Goal: Transaction & Acquisition: Purchase product/service

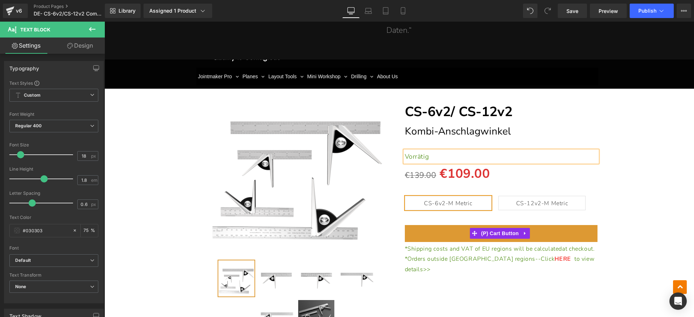
drag, startPoint x: 492, startPoint y: 232, endPoint x: 487, endPoint y: 247, distance: 16.2
click at [492, 232] on span "(P) Cart Button" at bounding box center [499, 233] width 41 height 11
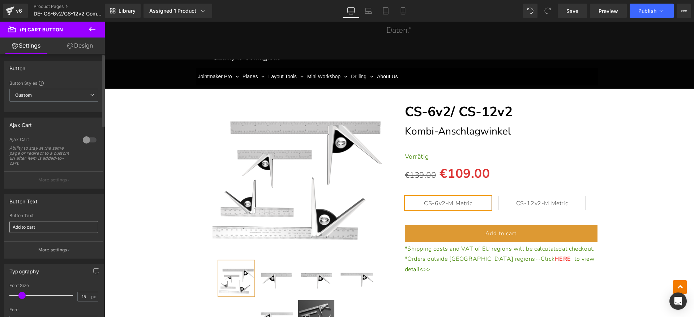
drag, startPoint x: 52, startPoint y: 229, endPoint x: 49, endPoint y: 224, distance: 6.5
click at [51, 226] on div "Button Text Add to cart" at bounding box center [53, 227] width 89 height 28
drag, startPoint x: 56, startPoint y: 223, endPoint x: 0, endPoint y: 223, distance: 55.6
click at [0, 223] on div "Button Text Add to cart Button Text Add to cart More settings" at bounding box center [54, 224] width 108 height 70
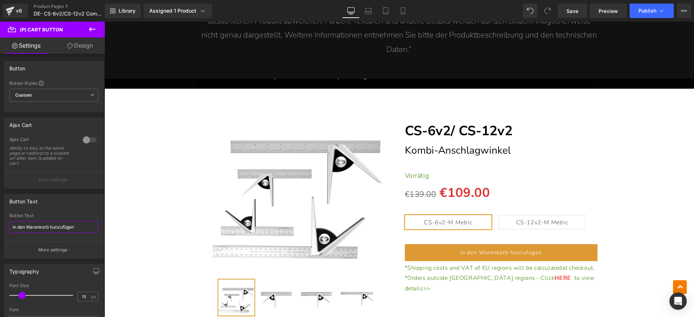
scroll to position [6001, 0]
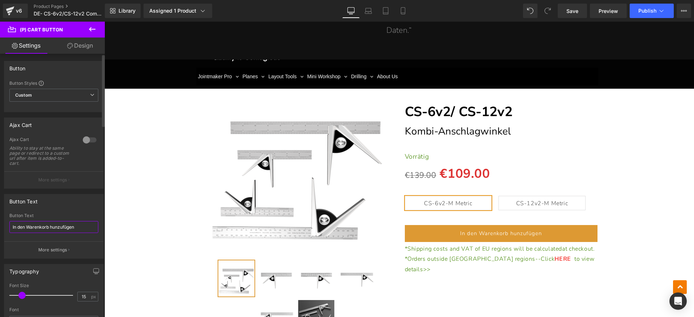
drag, startPoint x: 88, startPoint y: 227, endPoint x: 51, endPoint y: 230, distance: 37.7
click at [51, 230] on input "In den Warenkorb hunzufügen" at bounding box center [53, 227] width 89 height 12
type input "In den Warenkorb legen"
click at [73, 211] on div "Button Text In den Warenkorb legen Button Text In den Warenkorb legen More sett…" at bounding box center [54, 226] width 100 height 65
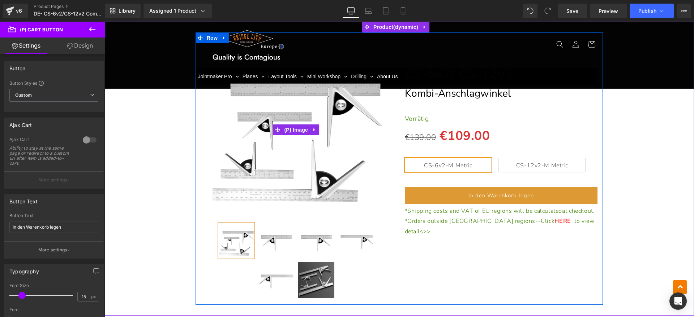
scroll to position [6092, 0]
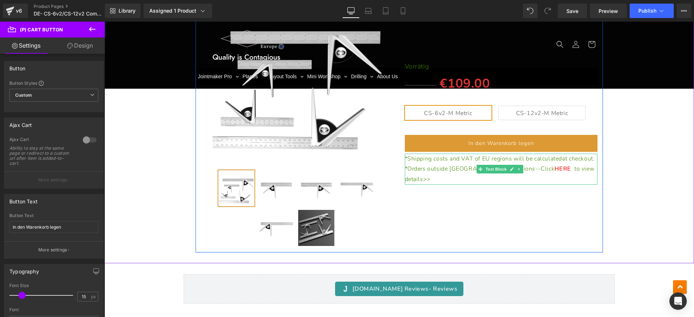
drag, startPoint x: 454, startPoint y: 165, endPoint x: 439, endPoint y: 167, distance: 14.7
click at [453, 164] on p "*Shipping costs and VAT of EU regions will be calculated at checkout." at bounding box center [501, 159] width 193 height 10
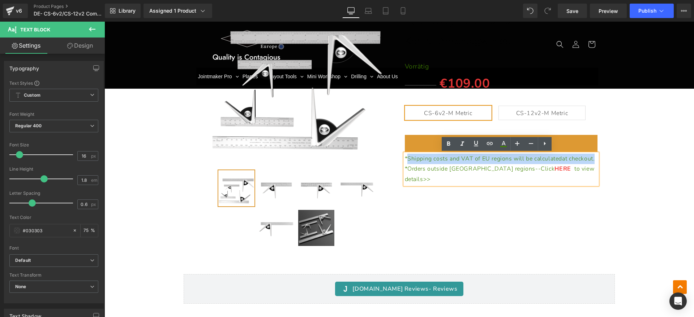
drag, startPoint x: 436, startPoint y: 168, endPoint x: 405, endPoint y: 159, distance: 32.2
click at [405, 159] on p "*Shipping costs and VAT of EU regions will be calculated at checkout." at bounding box center [501, 159] width 193 height 10
paste div
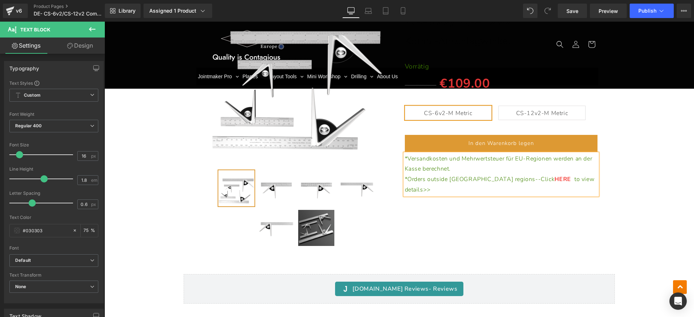
click at [582, 178] on p "*Orders outside [GEOGRAPHIC_DATA] regions--Click HERE to view details>>" at bounding box center [501, 184] width 193 height 21
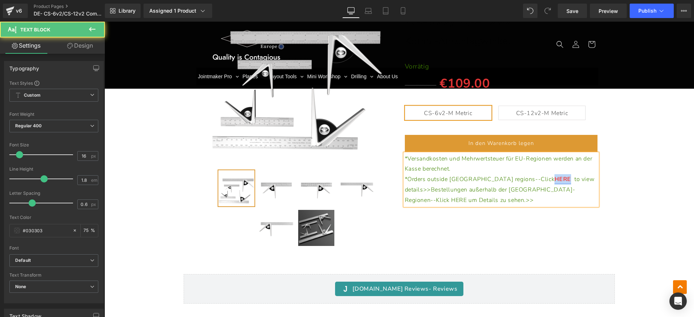
drag, startPoint x: 496, startPoint y: 178, endPoint x: 511, endPoint y: 178, distance: 15.2
click at [554, 178] on link "HERE" at bounding box center [562, 180] width 16 height 8
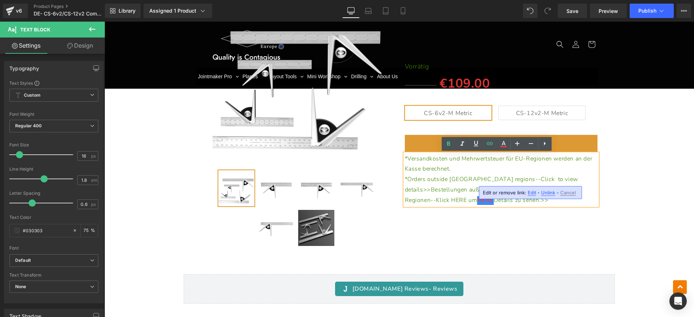
click at [445, 200] on p "*Orders outside [GEOGRAPHIC_DATA] regions--Click to view details>>Bestellungen …" at bounding box center [501, 189] width 193 height 31
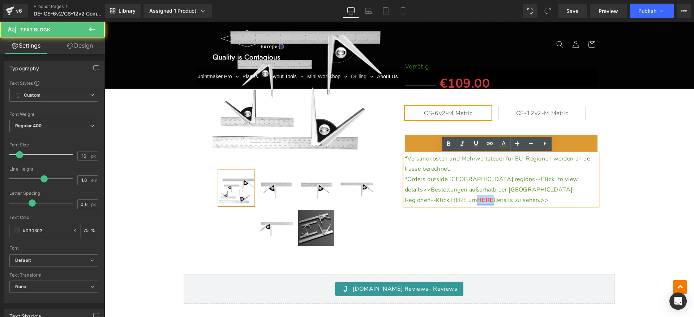
drag, startPoint x: 526, startPoint y: 189, endPoint x: 541, endPoint y: 189, distance: 15.5
click at [541, 189] on p "*Orders outside [GEOGRAPHIC_DATA] regions--Click to view details>>Bestellungen …" at bounding box center [501, 189] width 193 height 31
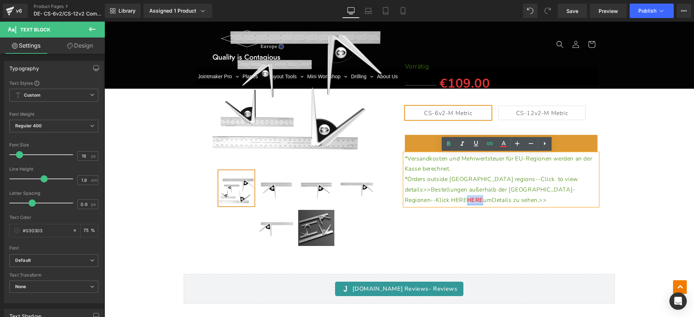
click at [513, 190] on span "to view details>>Bestellungen außerhalb der [GEOGRAPHIC_DATA]-Regionen--Klick H…" at bounding box center [491, 190] width 173 height 29
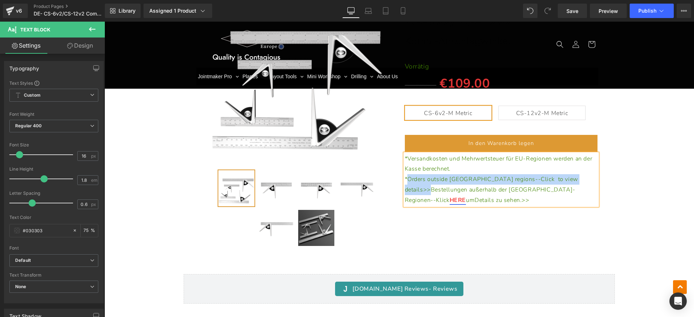
drag, startPoint x: 546, startPoint y: 177, endPoint x: 406, endPoint y: 181, distance: 140.2
click at [406, 181] on p "*Orders outside [GEOGRAPHIC_DATA] regions--Click to view details>>Bestellungen …" at bounding box center [501, 189] width 193 height 31
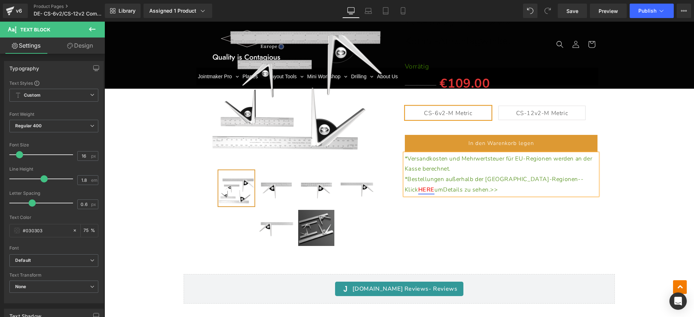
click at [631, 225] on div "(P) Image" at bounding box center [399, 116] width 582 height 273
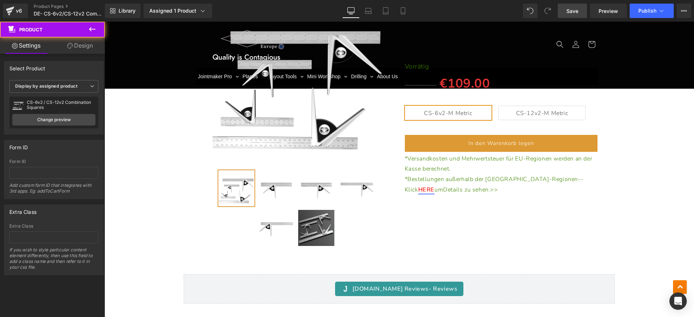
click at [570, 9] on span "Save" at bounding box center [572, 11] width 12 height 8
